Goal: Transaction & Acquisition: Purchase product/service

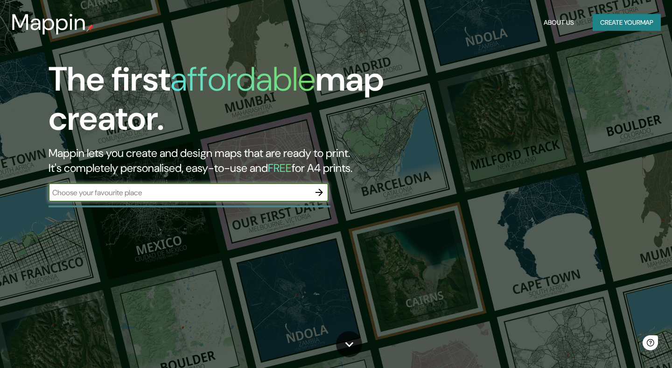
click at [111, 193] on input "text" at bounding box center [179, 192] width 261 height 11
type input "[GEOGRAPHIC_DATA]"
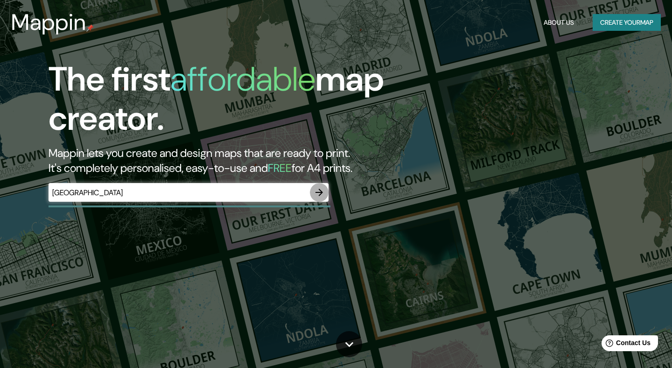
click at [321, 191] on icon "button" at bounding box center [319, 192] width 11 height 11
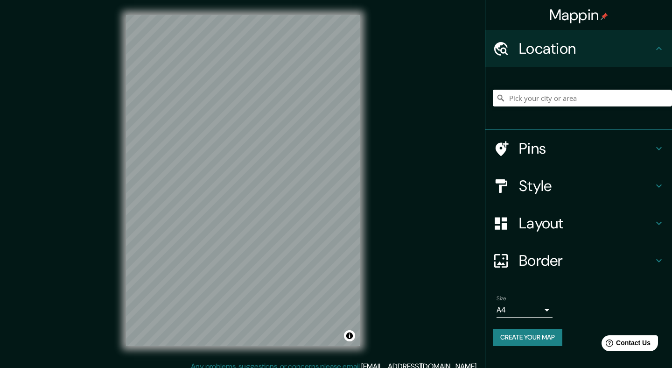
click at [659, 187] on icon at bounding box center [659, 185] width 6 height 3
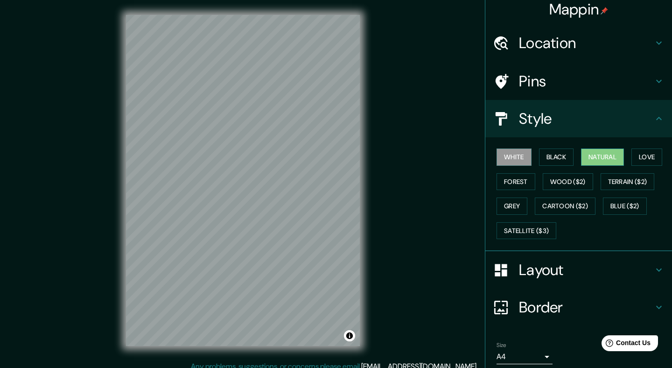
scroll to position [6, 0]
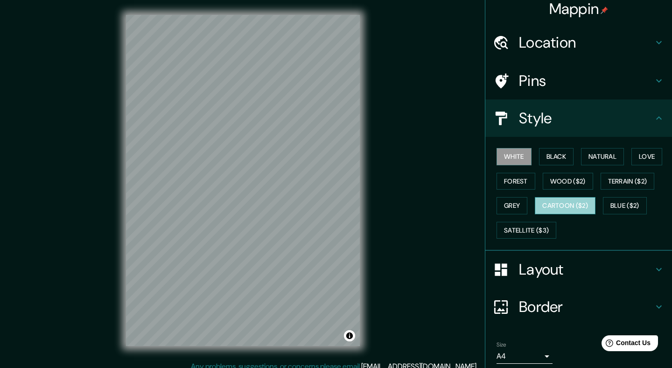
click at [561, 204] on button "Cartoon ($2)" at bounding box center [565, 205] width 61 height 17
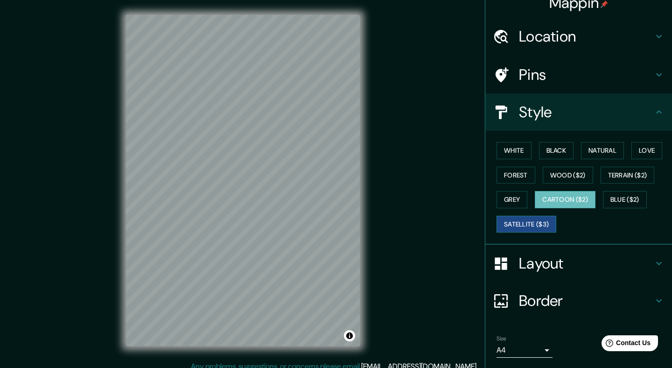
click at [524, 227] on button "Satellite ($3)" at bounding box center [527, 224] width 60 height 17
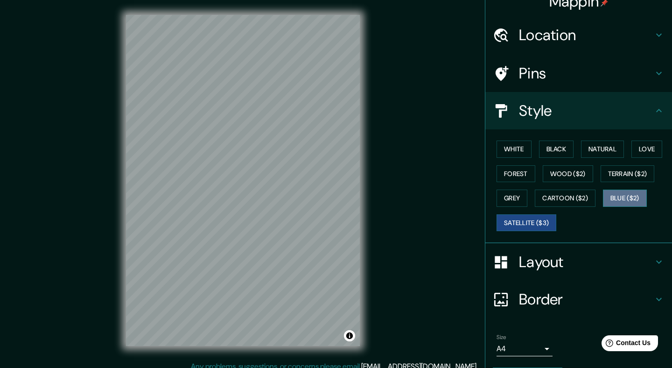
click at [633, 201] on button "Blue ($2)" at bounding box center [625, 197] width 44 height 17
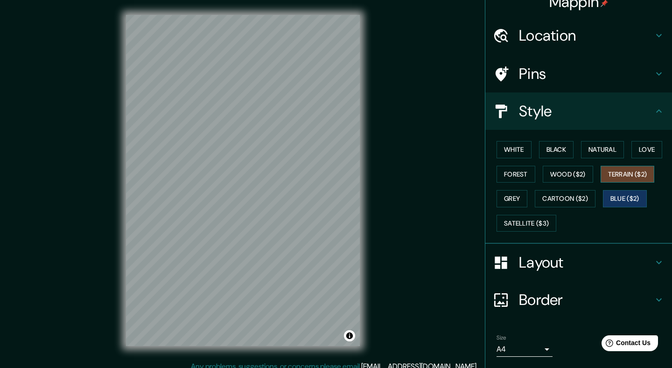
scroll to position [12, 0]
click at [631, 176] on button "Terrain ($2)" at bounding box center [628, 175] width 54 height 17
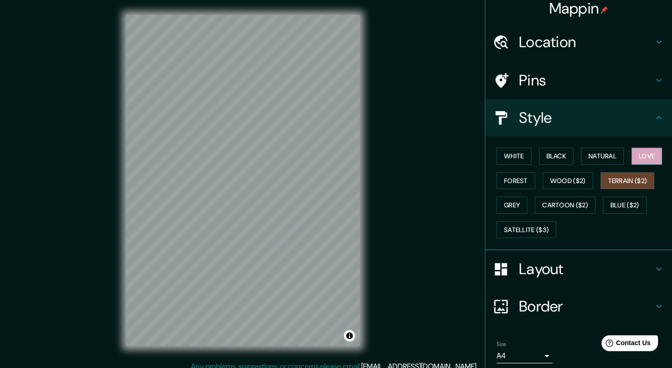
scroll to position [7, 0]
click at [644, 158] on button "Love" at bounding box center [646, 155] width 31 height 17
click at [609, 161] on button "Natural" at bounding box center [602, 155] width 43 height 17
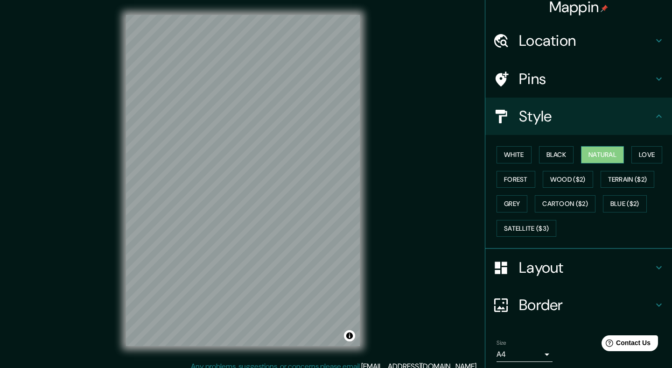
scroll to position [13, 0]
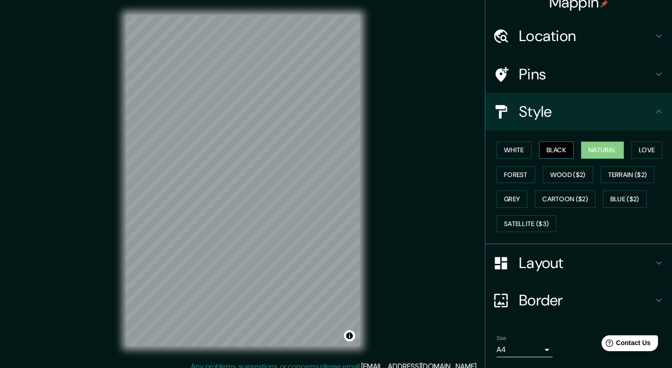
click at [551, 155] on button "Black" at bounding box center [556, 149] width 35 height 17
click at [572, 264] on h4 "Layout" at bounding box center [586, 262] width 134 height 19
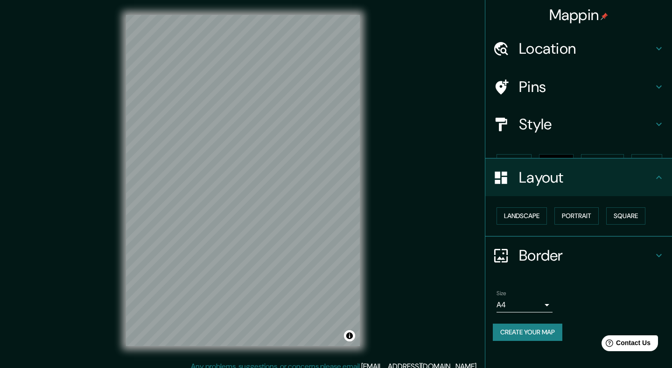
scroll to position [0, 0]
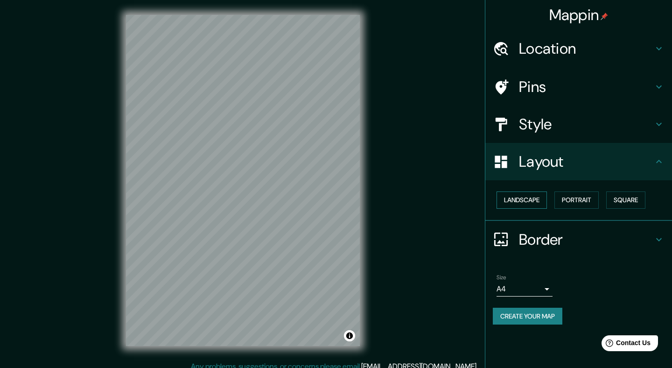
click at [530, 198] on button "Landscape" at bounding box center [522, 199] width 50 height 17
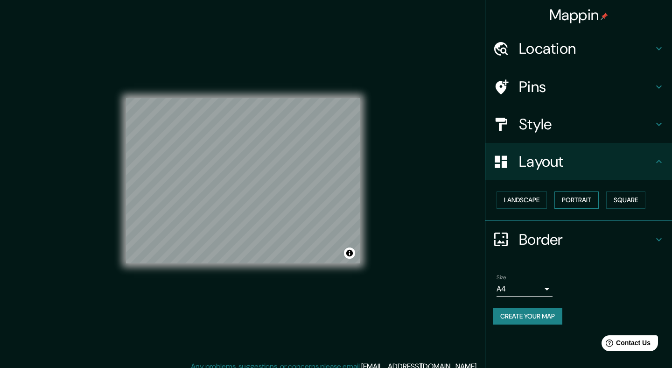
click at [576, 198] on button "Portrait" at bounding box center [576, 199] width 44 height 17
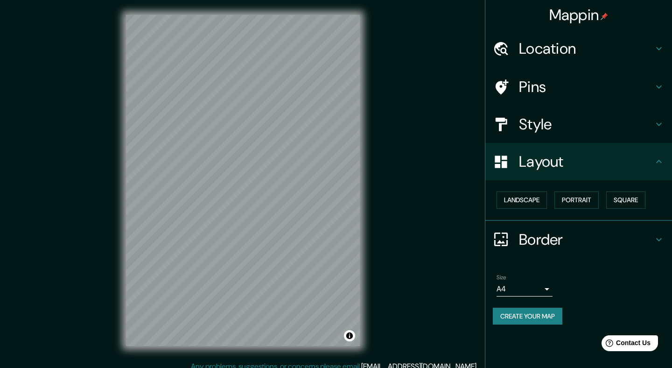
click at [636, 235] on h4 "Border" at bounding box center [586, 239] width 134 height 19
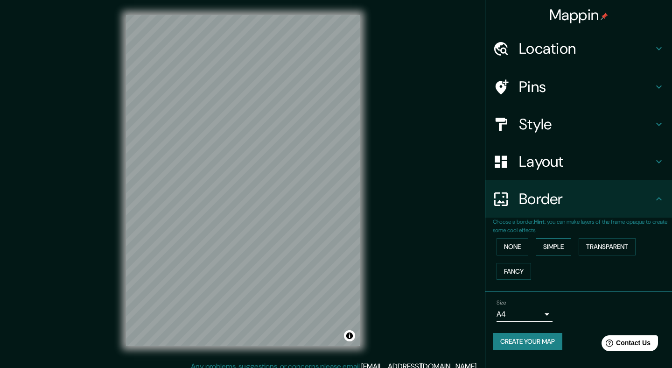
click at [552, 246] on button "Simple" at bounding box center [553, 246] width 35 height 17
